Goal: Find specific page/section: Find specific page/section

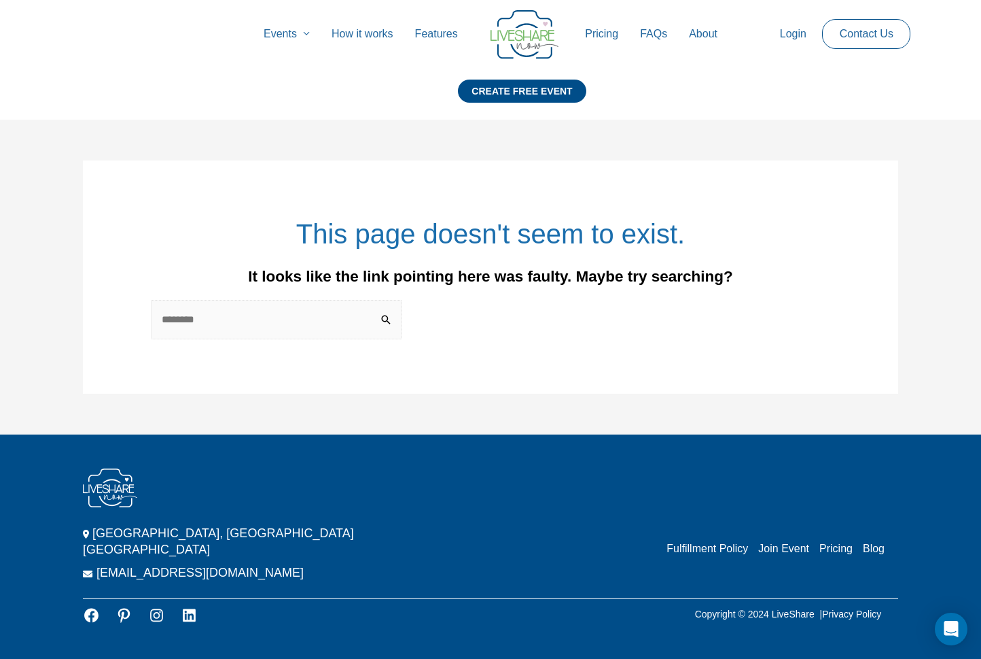
click at [277, 323] on input "Search for:" at bounding box center [276, 319] width 251 height 39
type input "******"
click at [372, 300] on input "******" at bounding box center [387, 314] width 31 height 28
